Goal: Information Seeking & Learning: Learn about a topic

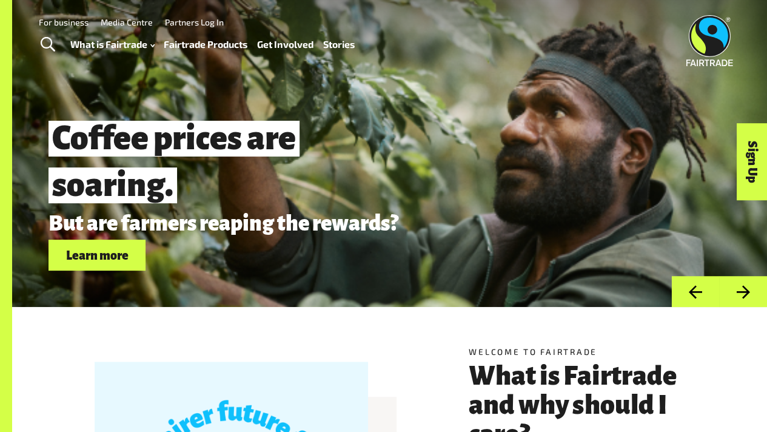
click at [198, 46] on link "Fairtrade Products" at bounding box center [206, 44] width 84 height 17
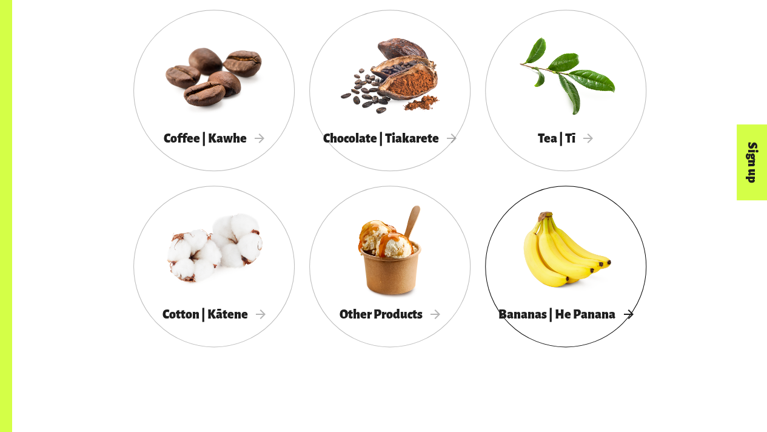
click at [620, 286] on div at bounding box center [565, 249] width 161 height 105
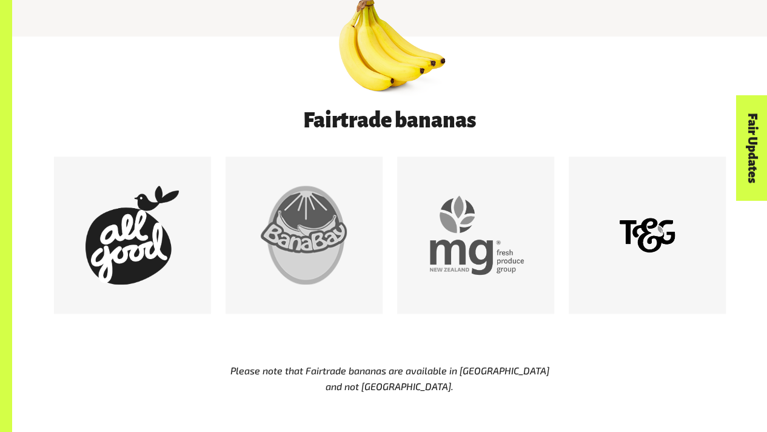
scroll to position [576, 0]
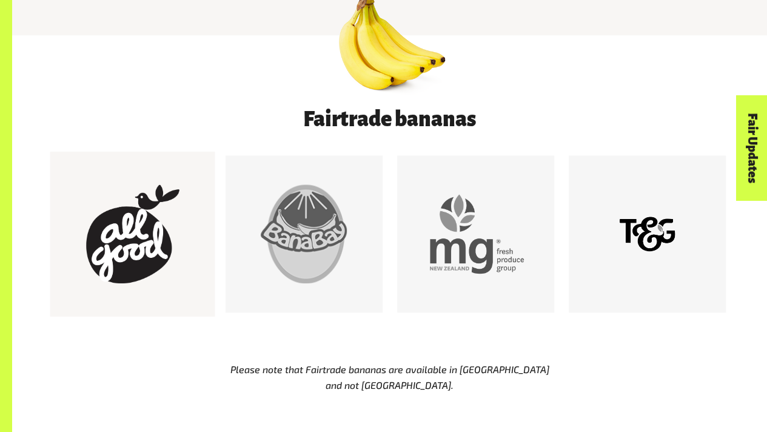
click at [129, 248] on div at bounding box center [132, 233] width 99 height 99
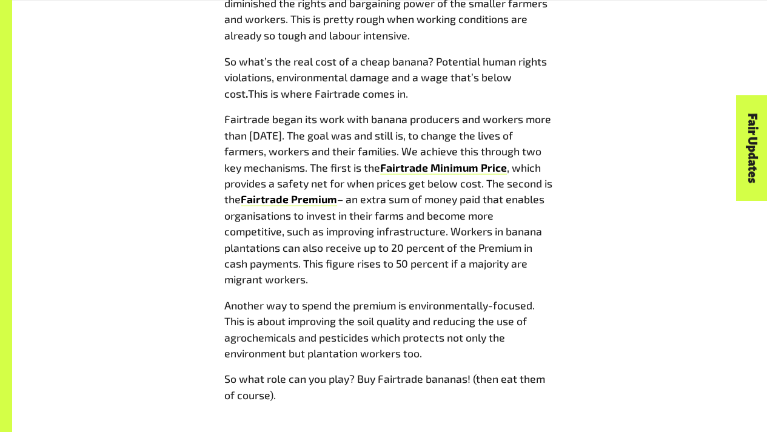
scroll to position [1104, 0]
